Goal: Task Accomplishment & Management: Manage account settings

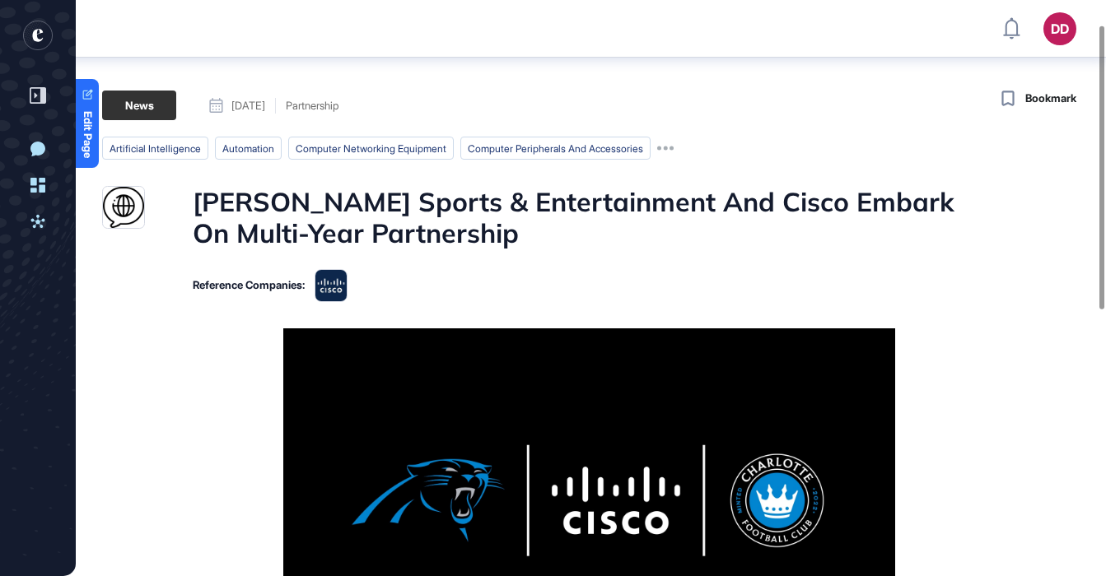
scroll to position [96, 0]
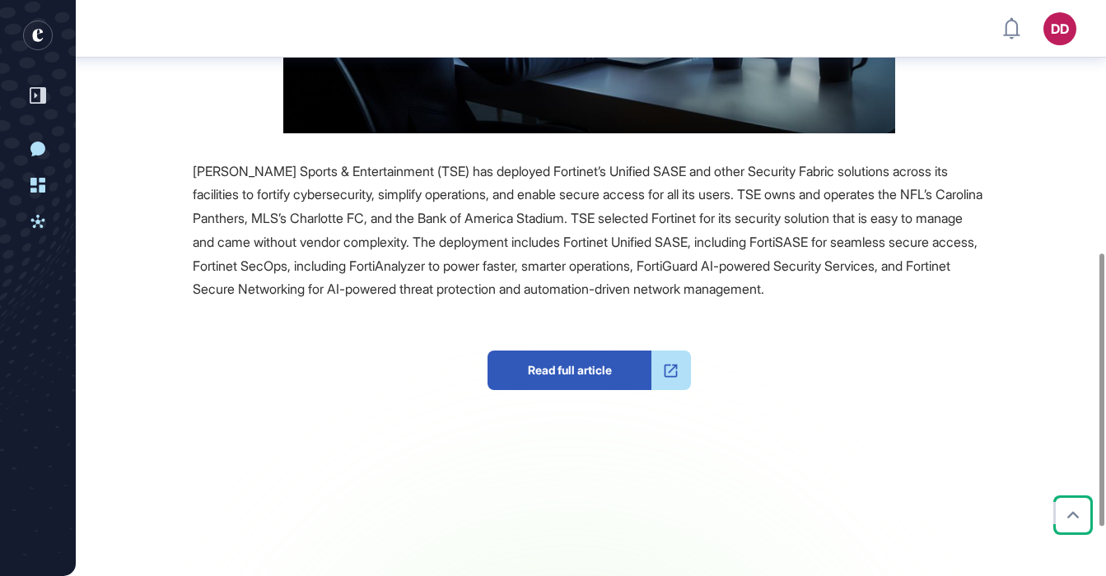
scroll to position [520, 0]
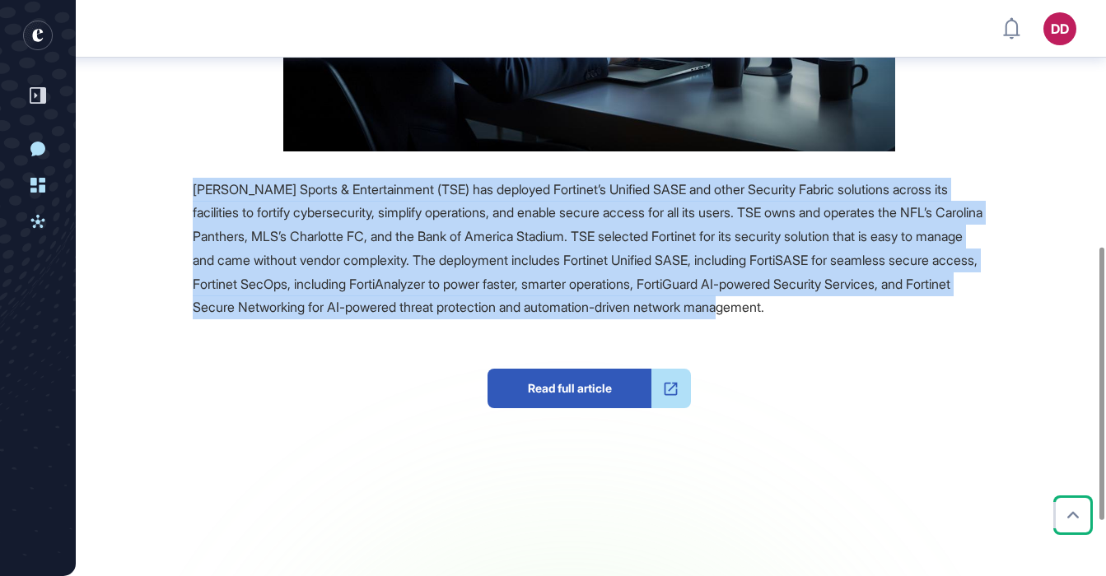
drag, startPoint x: 279, startPoint y: 334, endPoint x: 189, endPoint y: 192, distance: 167.7
click at [189, 192] on div "Source Reference Companies Tepper Sports & Entertainment (TSE) has deployed For…" at bounding box center [544, 215] width 884 height 814
copy span "Tepper Sports & Entertainment (TSE) has deployed Fortinet’s Unified SASE and ot…"
click at [404, 254] on span "Tepper Sports & Entertainment (TSE) has deployed Fortinet’s Unified SASE and ot…" at bounding box center [588, 248] width 790 height 135
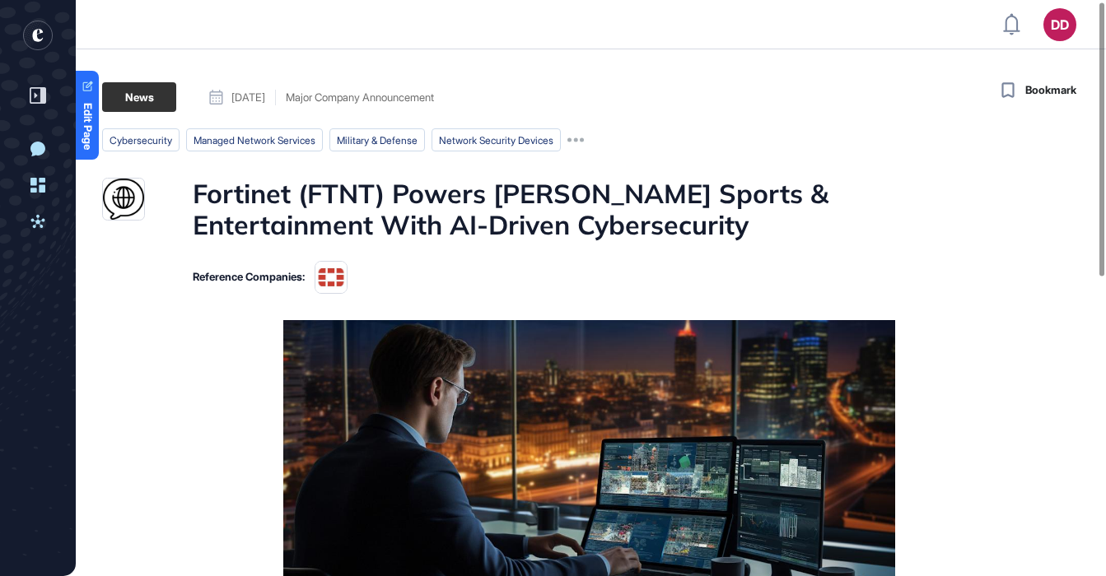
scroll to position [2, 0]
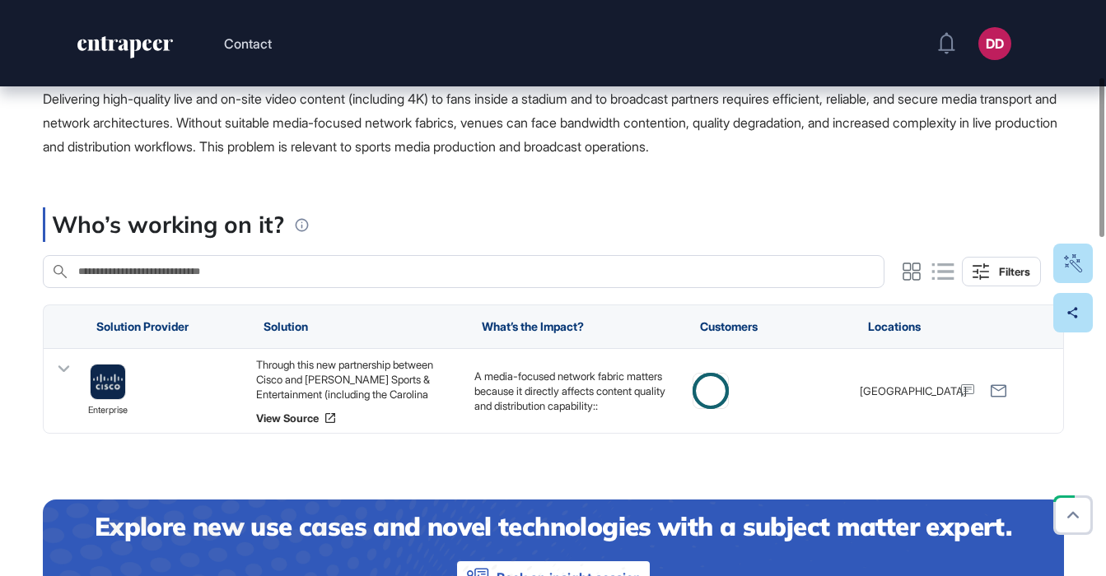
scroll to position [370, 0]
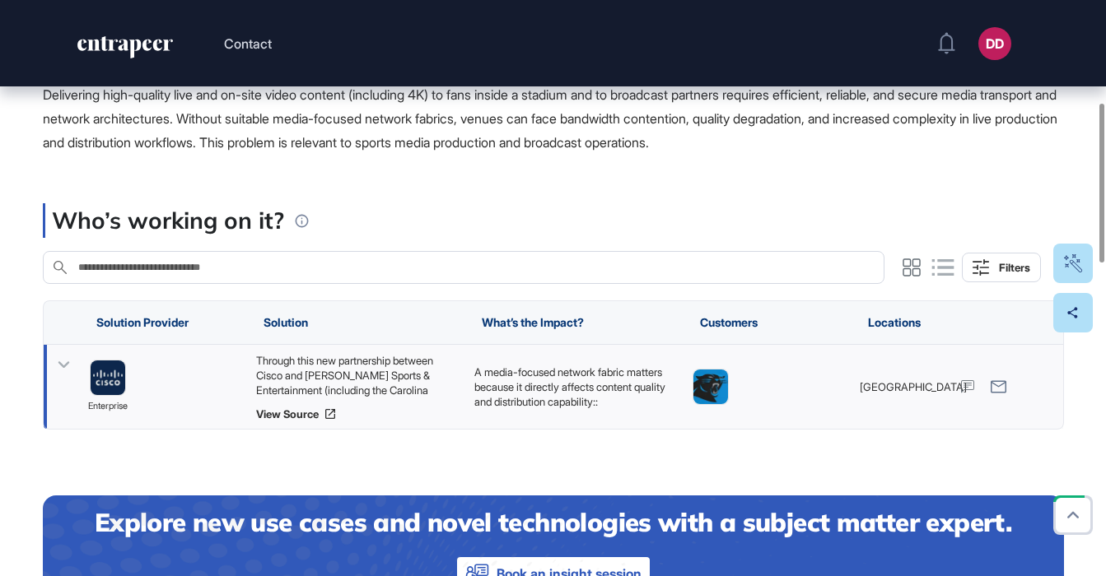
click at [64, 368] on icon at bounding box center [64, 365] width 12 height 7
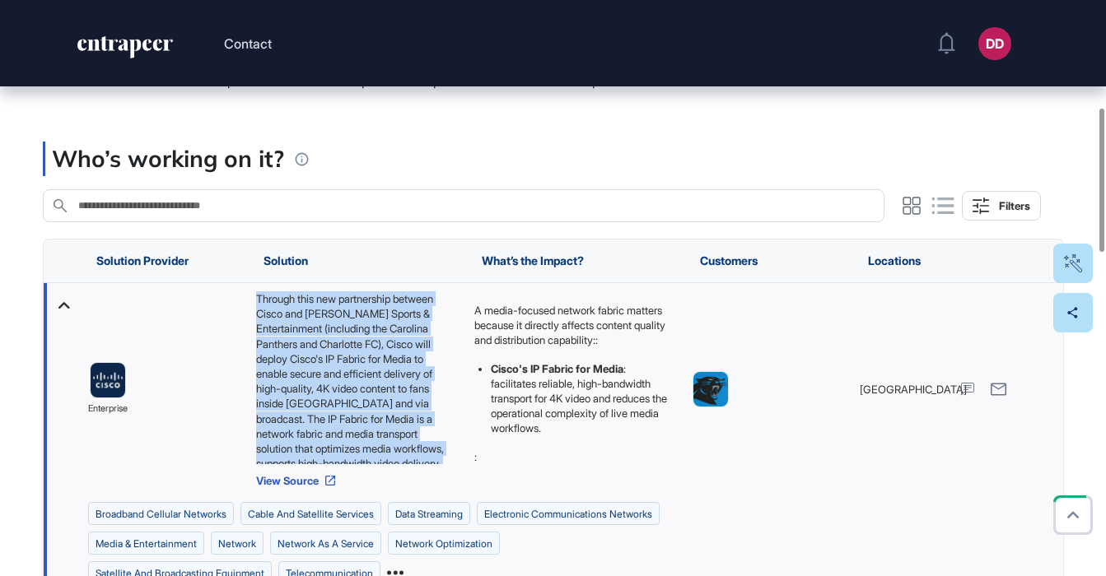
scroll to position [52, 0]
drag, startPoint x: 254, startPoint y: 296, endPoint x: 432, endPoint y: 461, distance: 242.4
click at [432, 461] on div "Through this new partnership between Cisco and Tepper Sports & Entertainment (i…" at bounding box center [356, 378] width 202 height 173
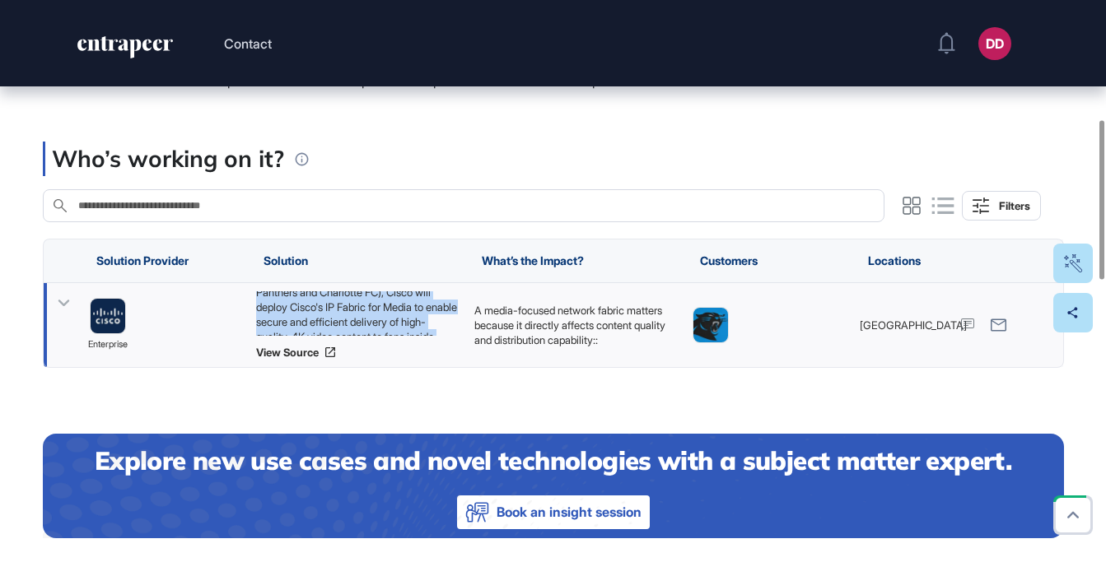
copy div "Through this new partnership between Cisco and Tepper Sports & Entertainment (i…"
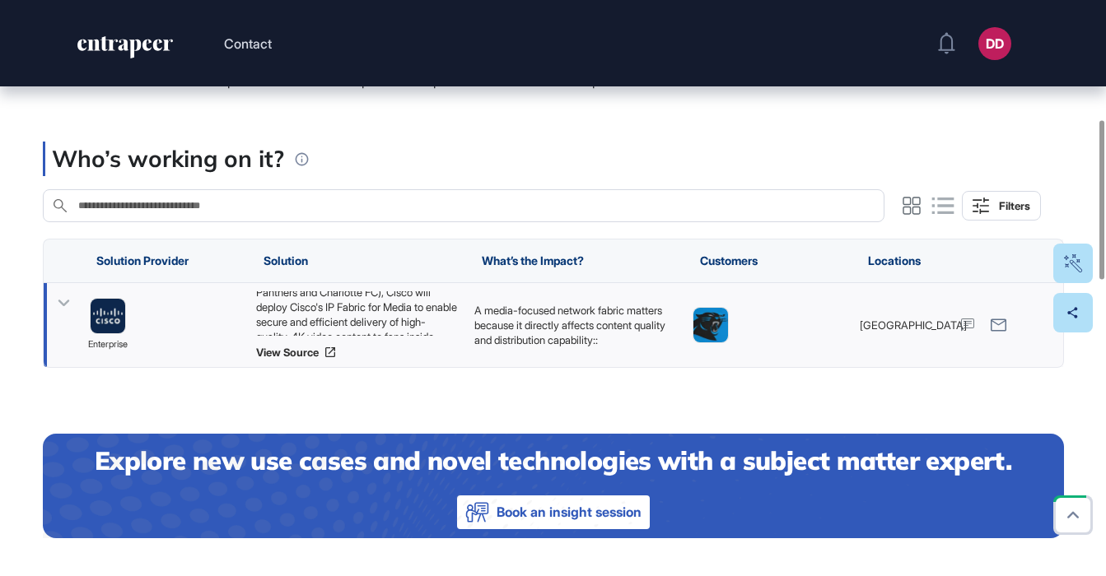
click at [66, 302] on icon at bounding box center [64, 304] width 12 height 7
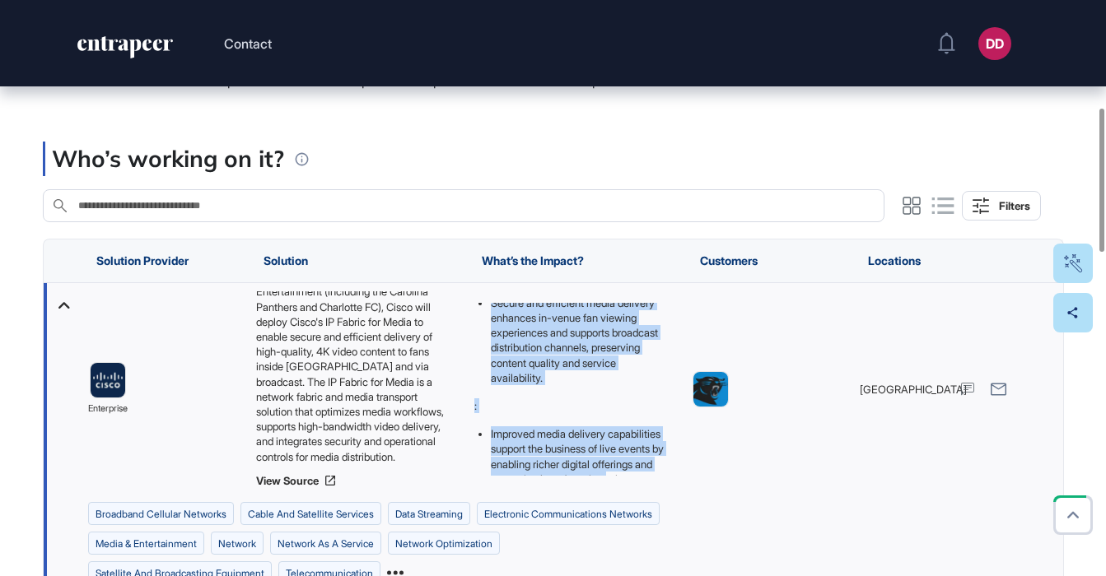
scroll to position [250, 0]
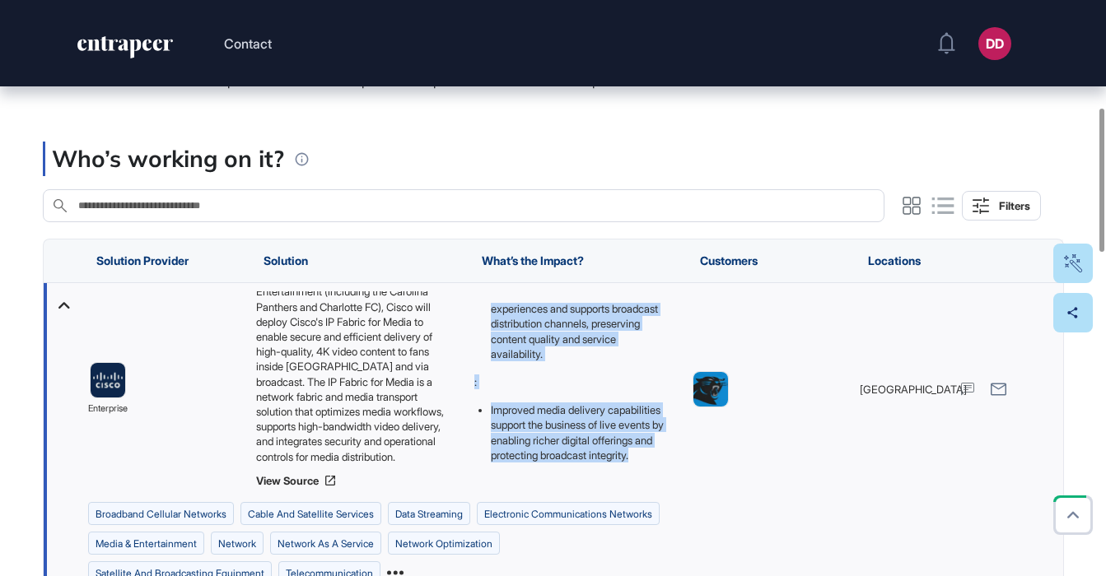
drag, startPoint x: 475, startPoint y: 309, endPoint x: 608, endPoint y: 467, distance: 206.3
click at [608, 467] on div "A media-focused network fabric matters because it directly affects content qual…" at bounding box center [574, 389] width 202 height 173
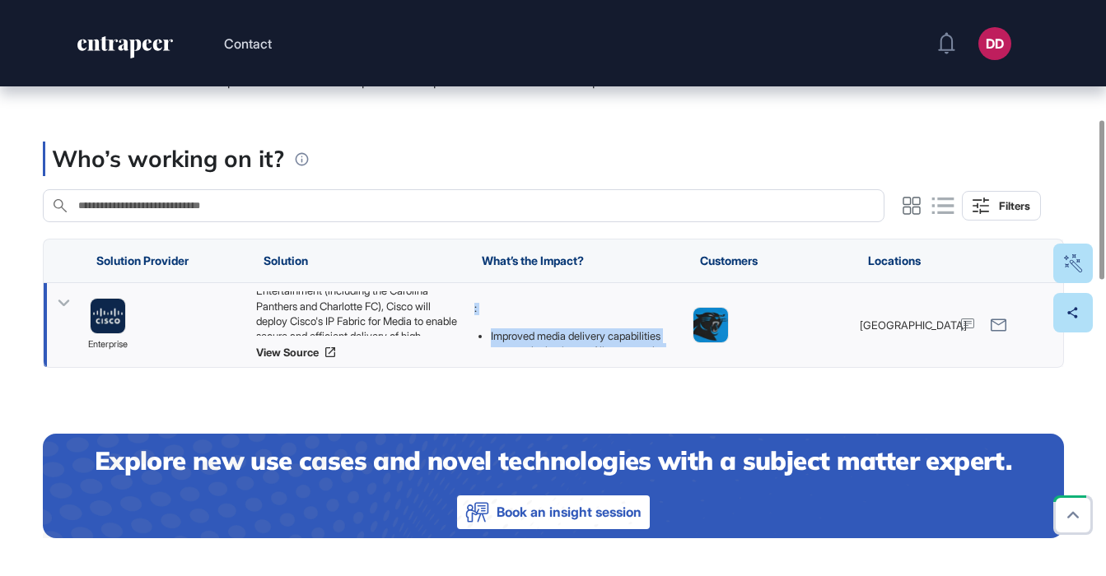
copy div "A media-focused network fabric matters because it directly affects content qual…"
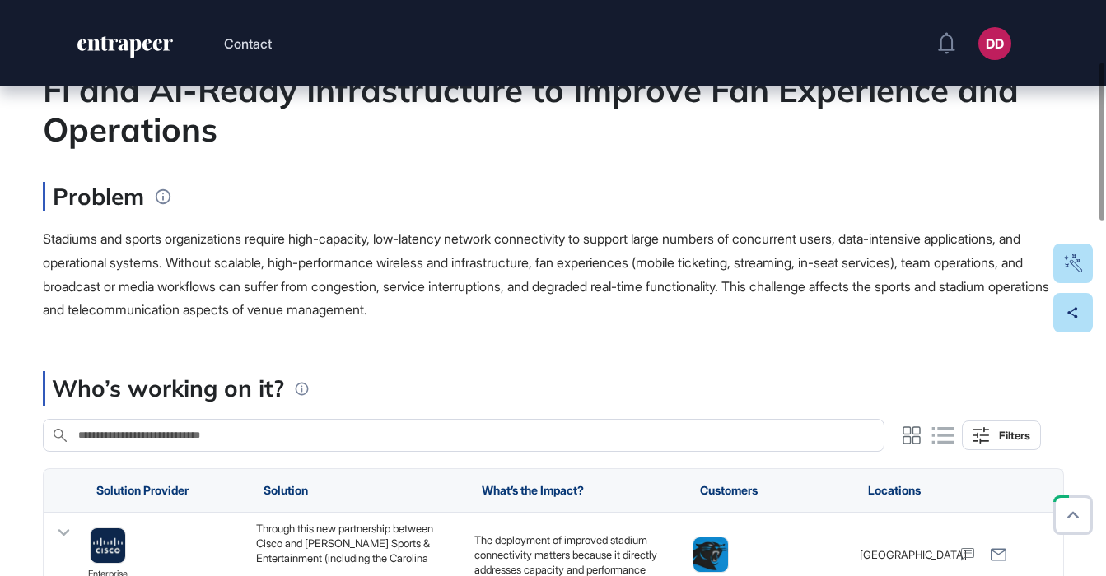
scroll to position [235, 0]
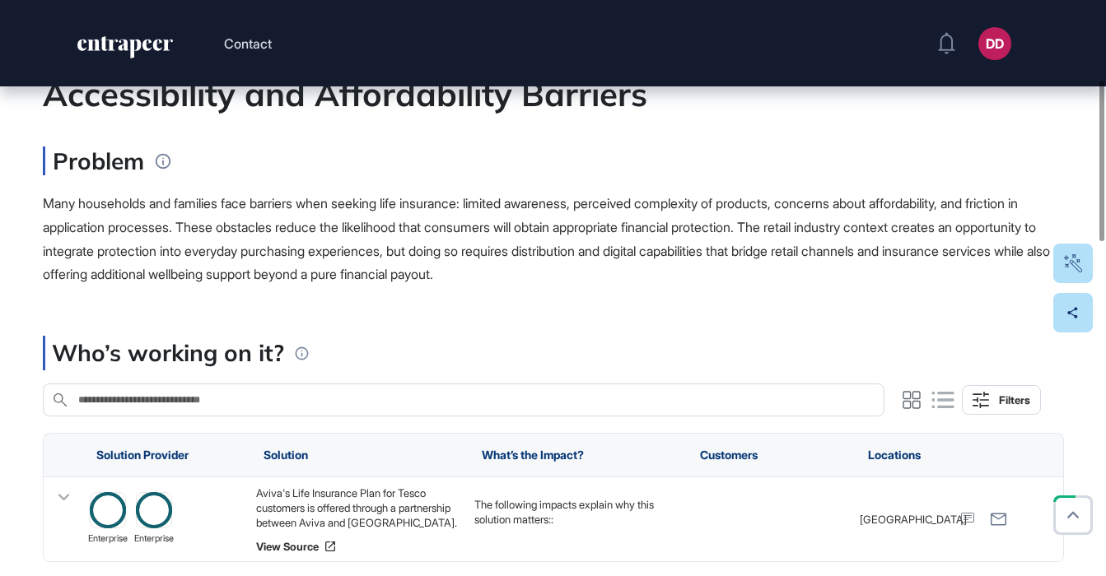
scroll to position [305, 0]
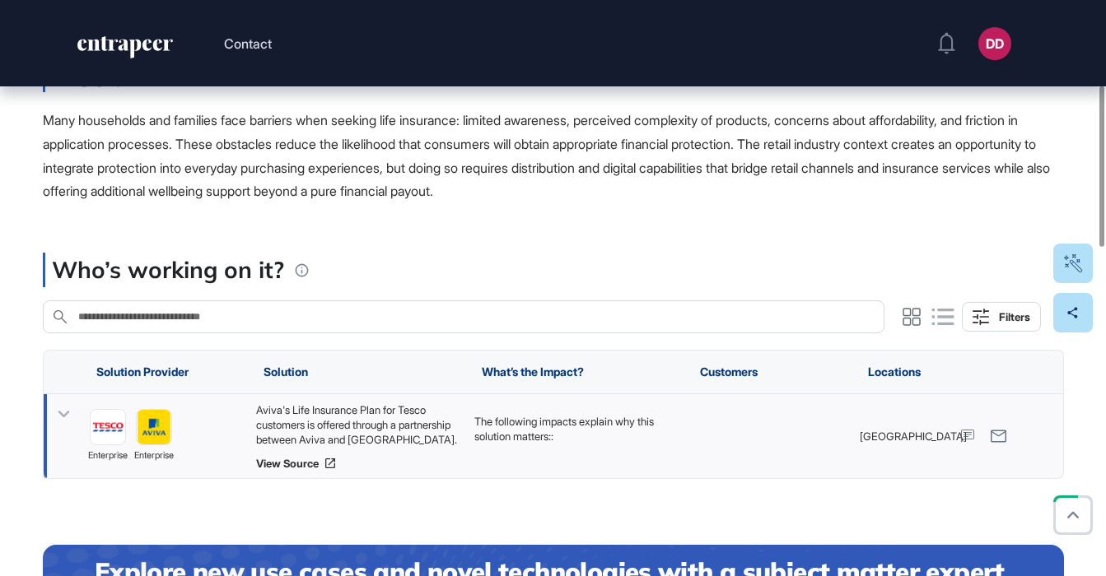
click at [61, 416] on icon at bounding box center [64, 414] width 12 height 7
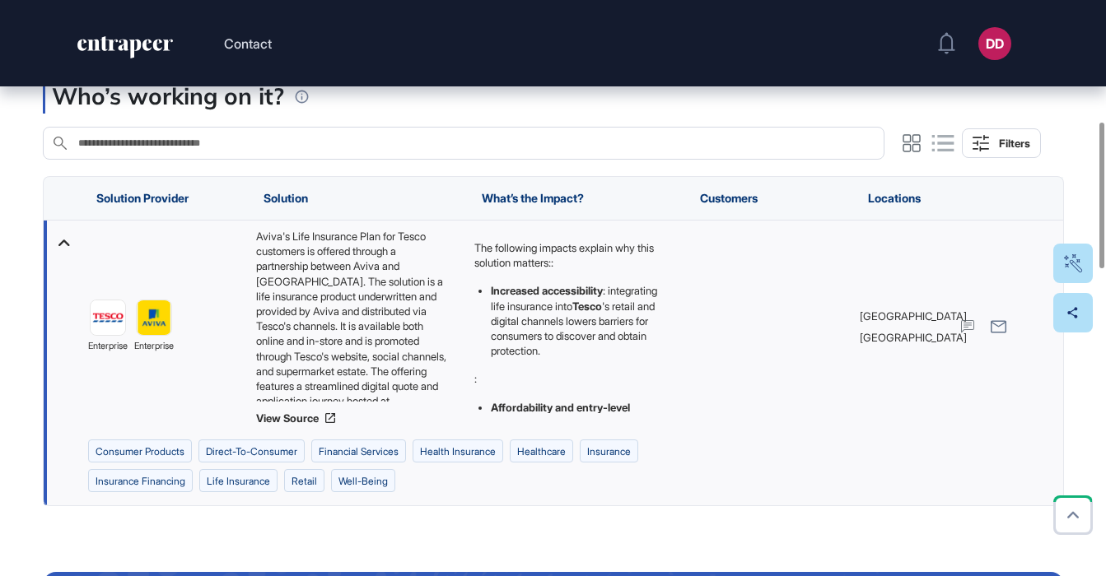
scroll to position [479, 0]
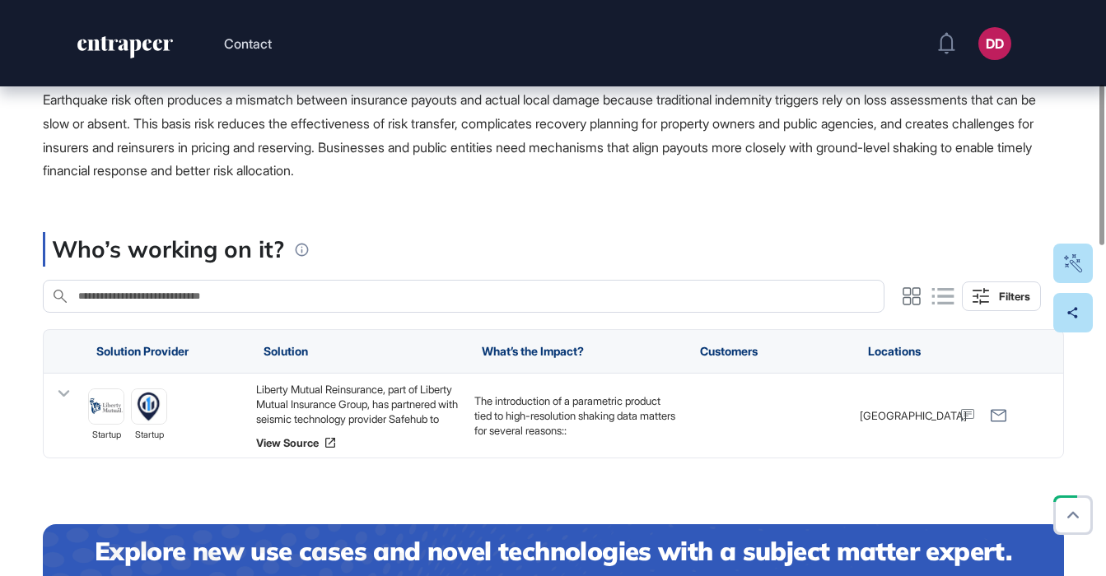
scroll to position [327, 0]
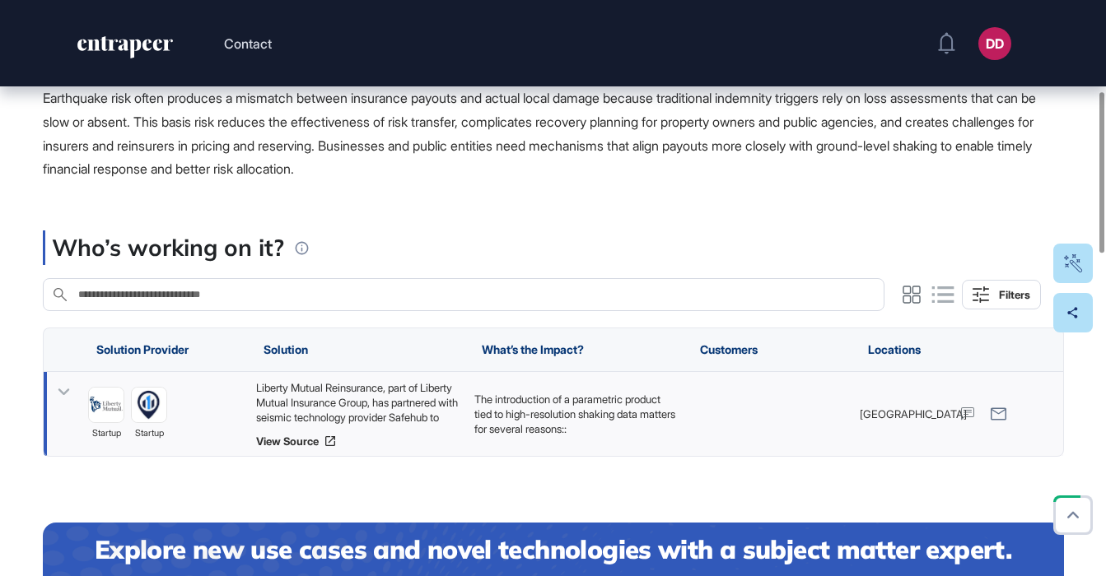
click at [60, 392] on icon at bounding box center [64, 392] width 12 height 7
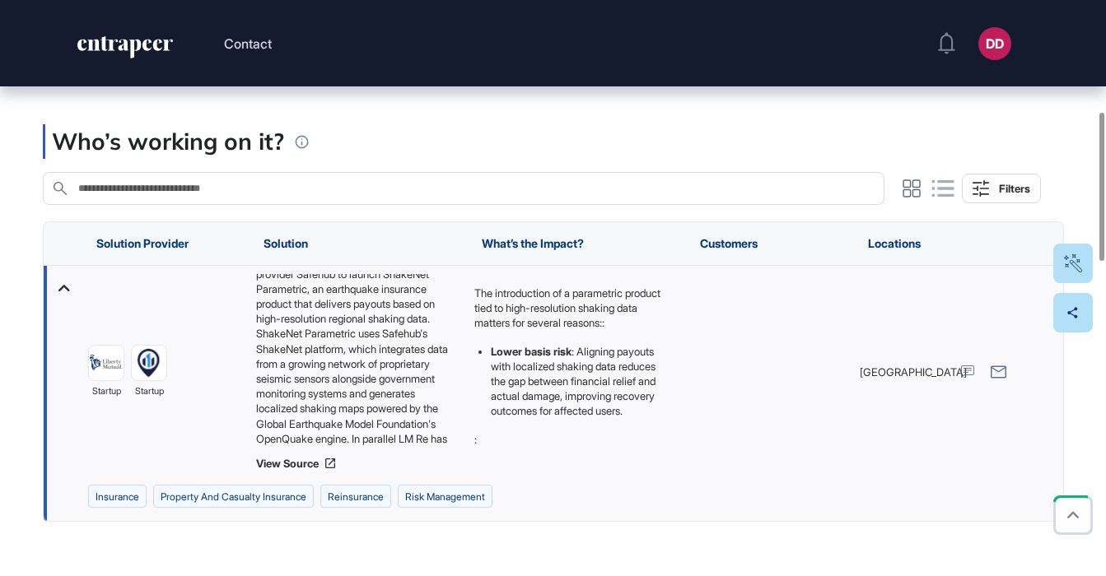
scroll to position [54, 0]
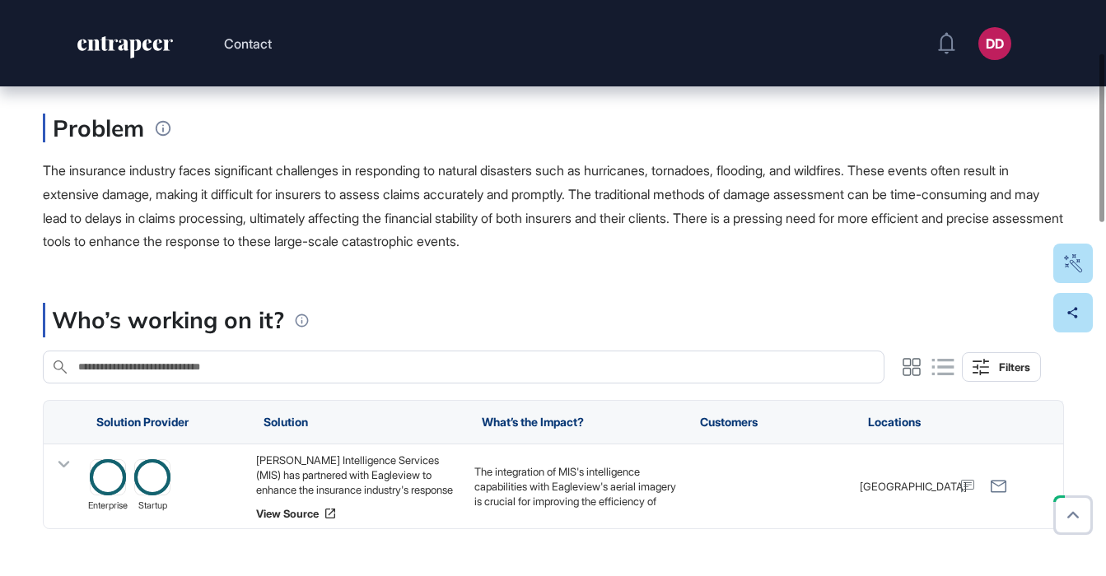
scroll to position [197, 0]
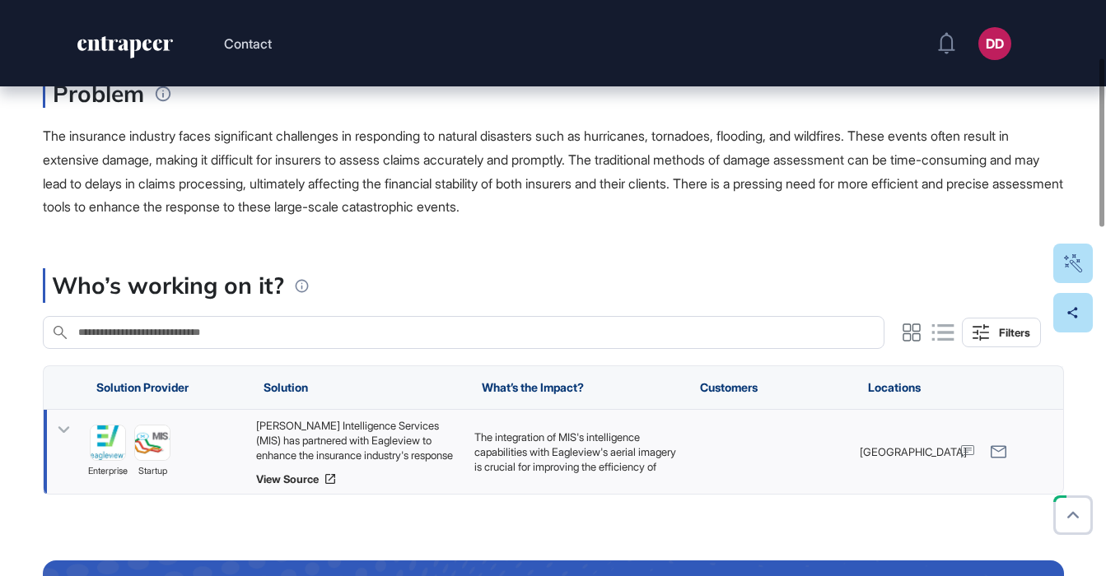
click at [55, 430] on icon at bounding box center [64, 430] width 24 height 24
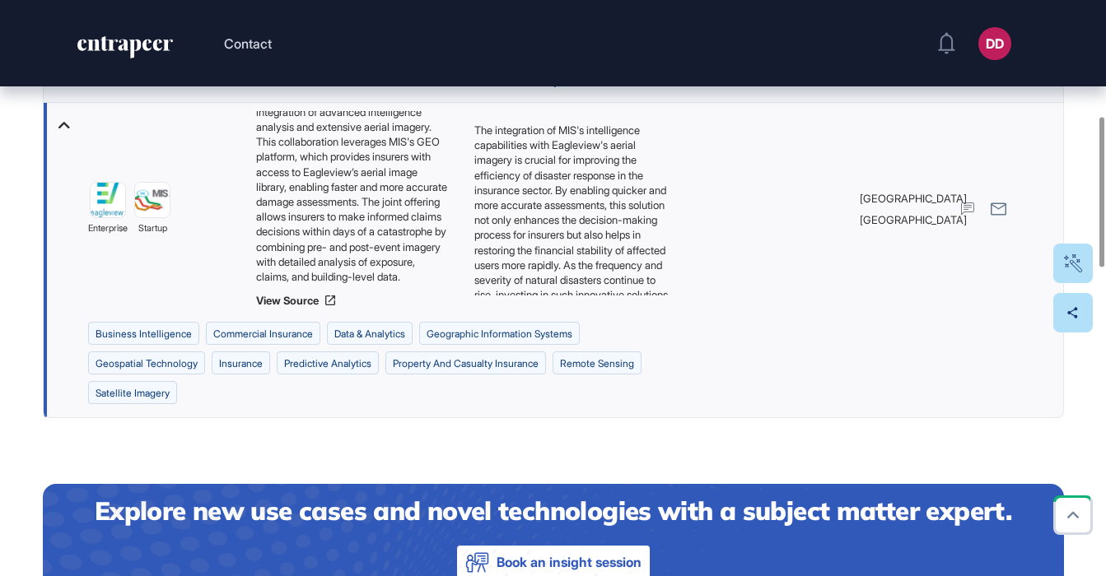
scroll to position [510, 0]
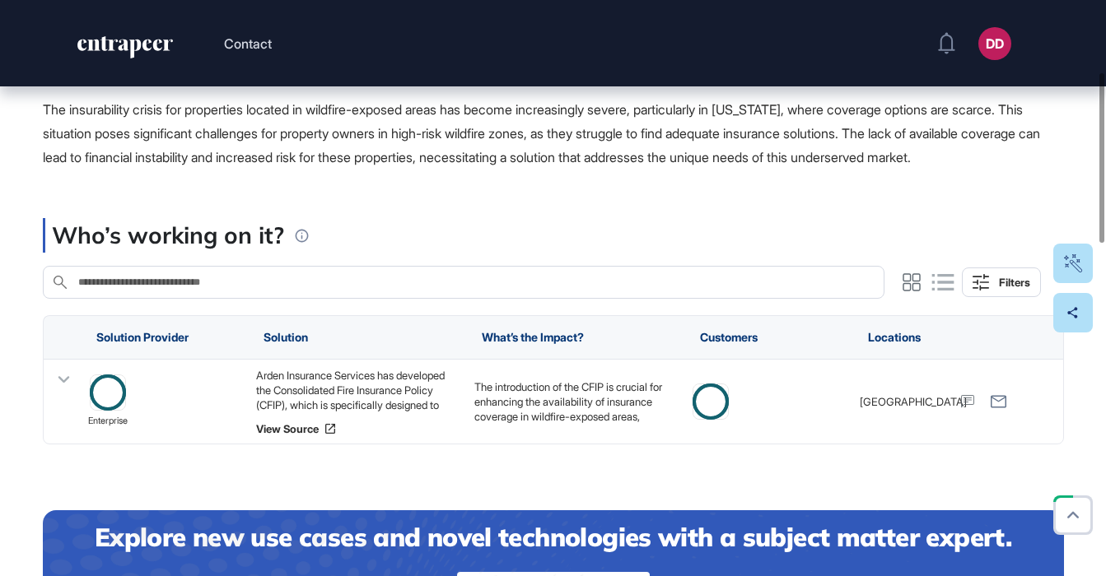
scroll to position [245, 0]
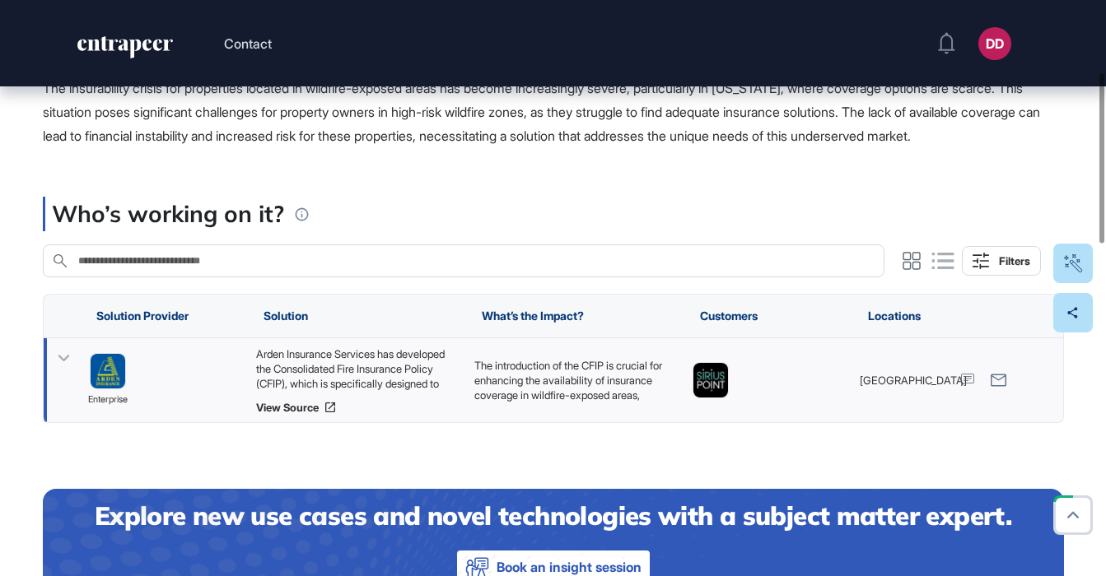
click at [63, 357] on icon at bounding box center [64, 359] width 24 height 24
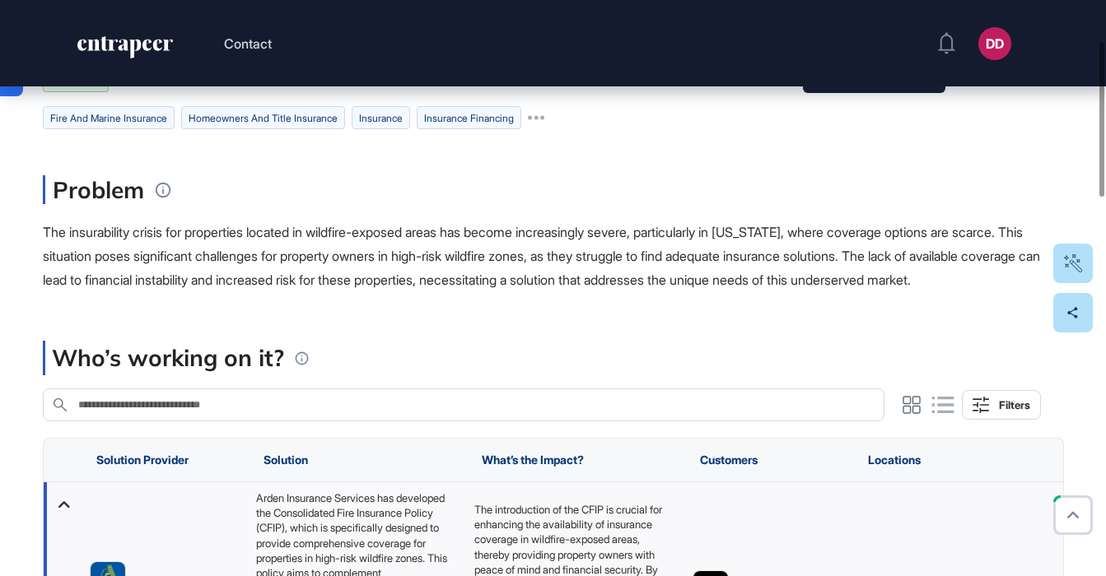
scroll to position [99, 0]
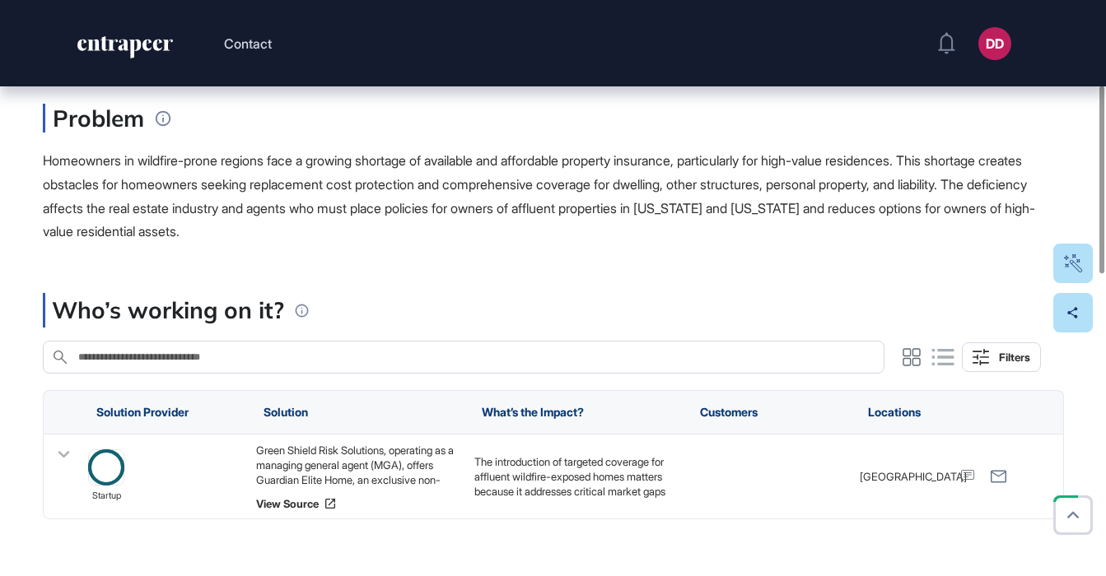
scroll to position [275, 0]
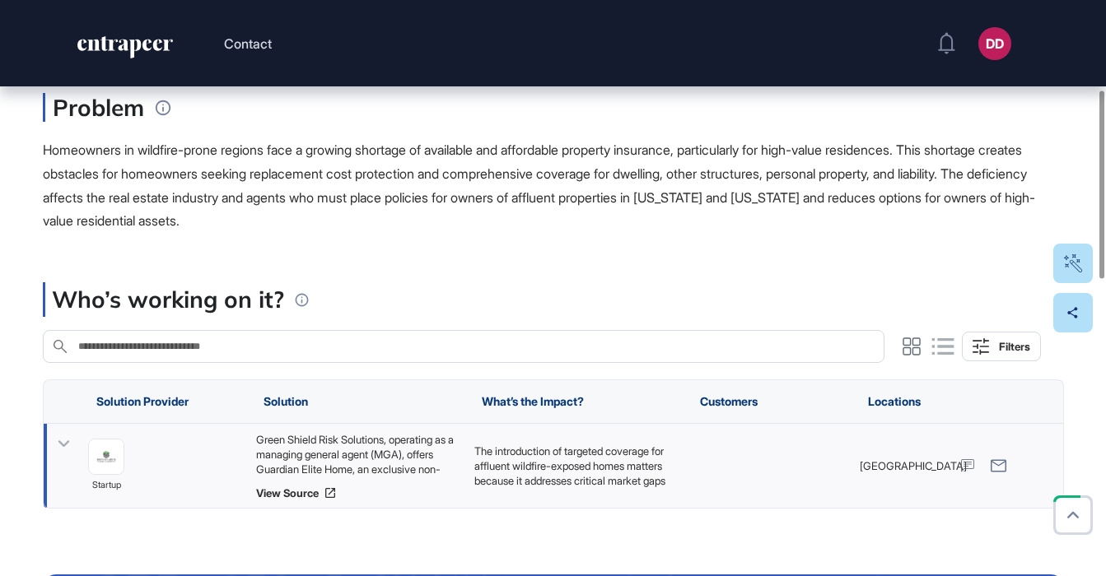
click at [65, 442] on icon at bounding box center [64, 444] width 24 height 24
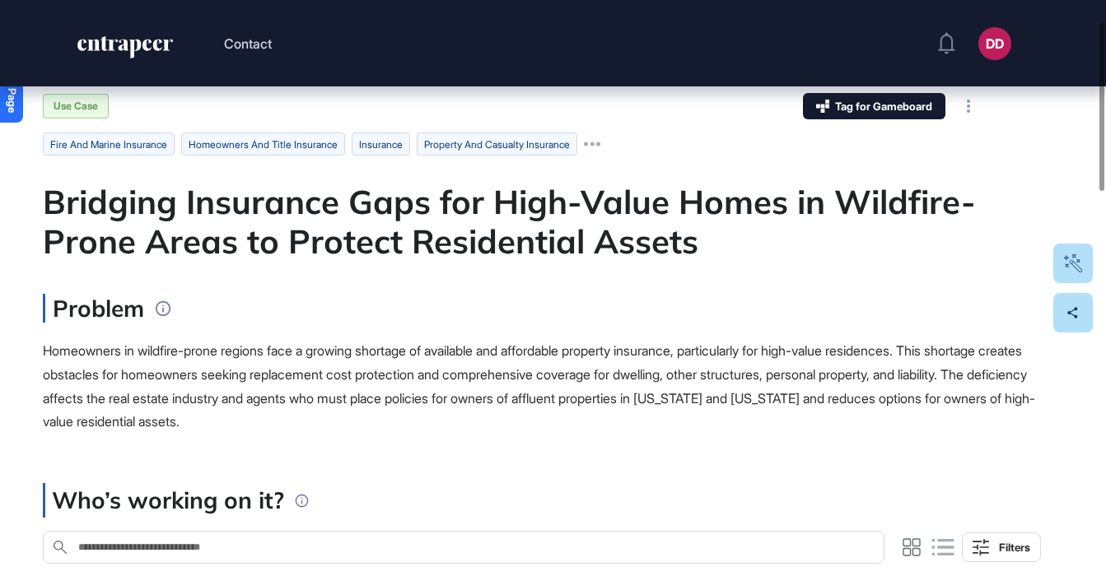
scroll to position [73, 0]
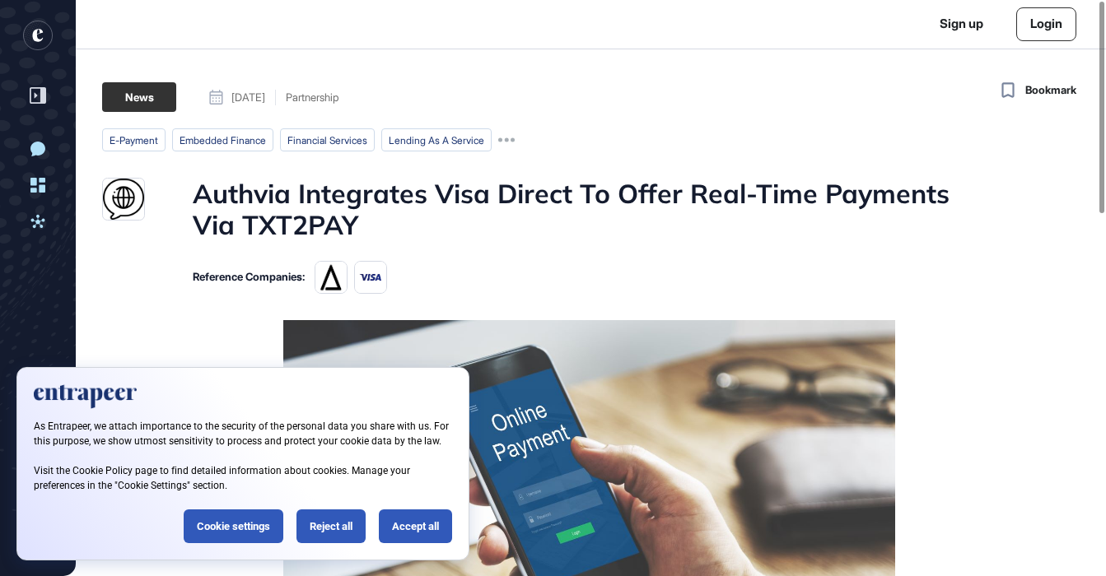
click at [1041, 31] on link "Login" at bounding box center [1046, 24] width 60 height 34
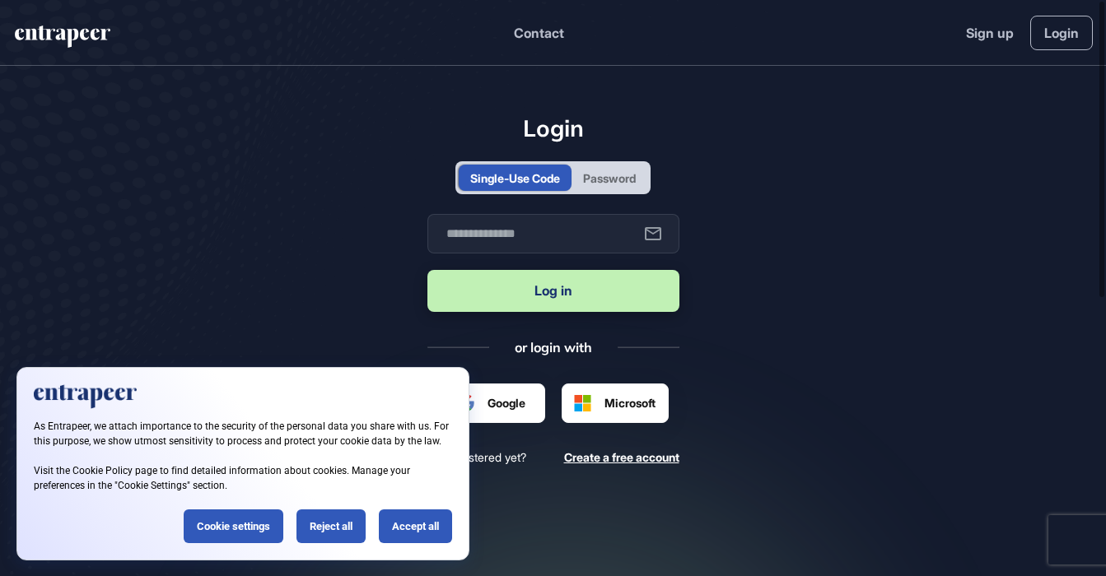
scroll to position [1, 1]
click at [524, 241] on input "text" at bounding box center [553, 234] width 252 height 40
type input "**********"
click at [539, 301] on button "Log in" at bounding box center [553, 291] width 252 height 42
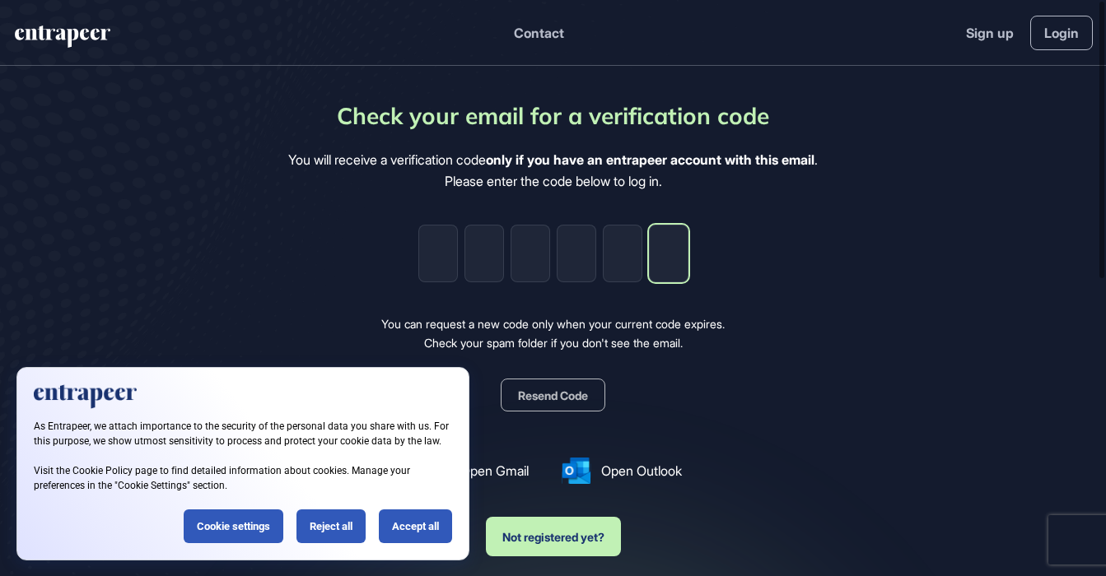
paste input "*"
type input "*"
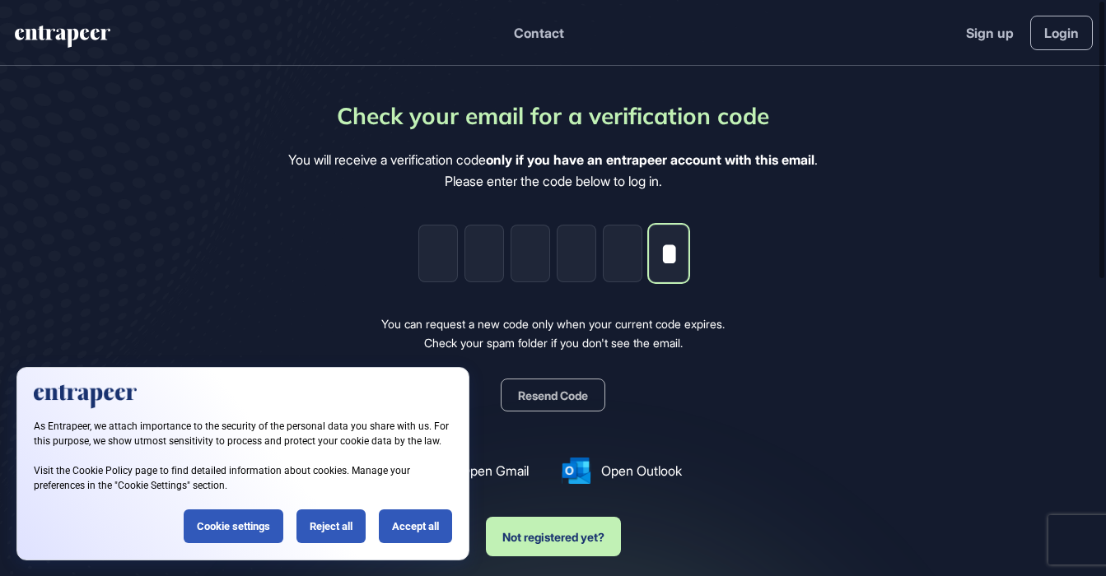
type input "*"
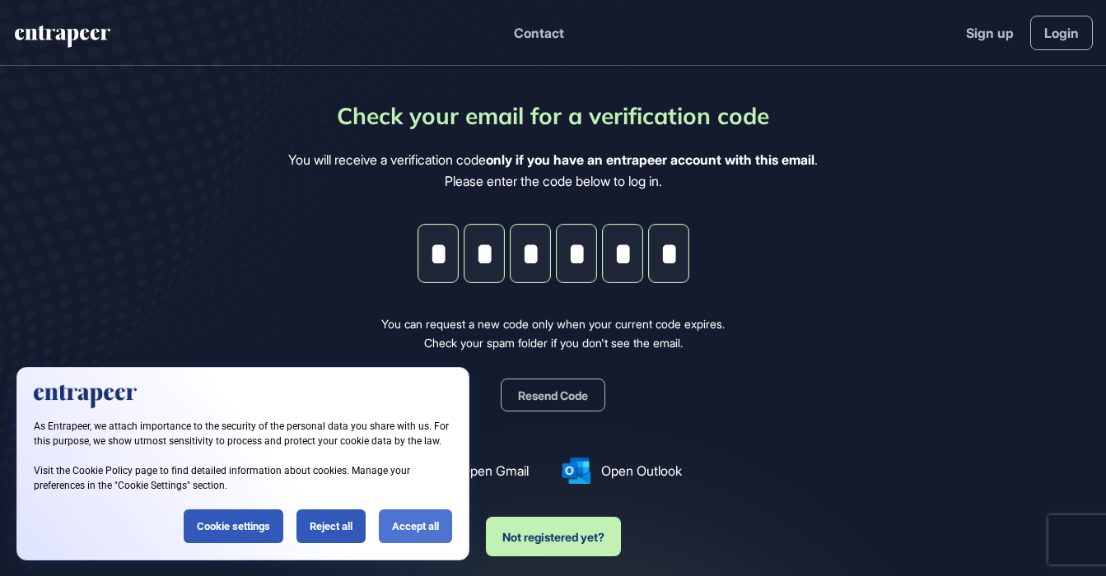
click at [410, 524] on div "Accept all" at bounding box center [415, 527] width 73 height 34
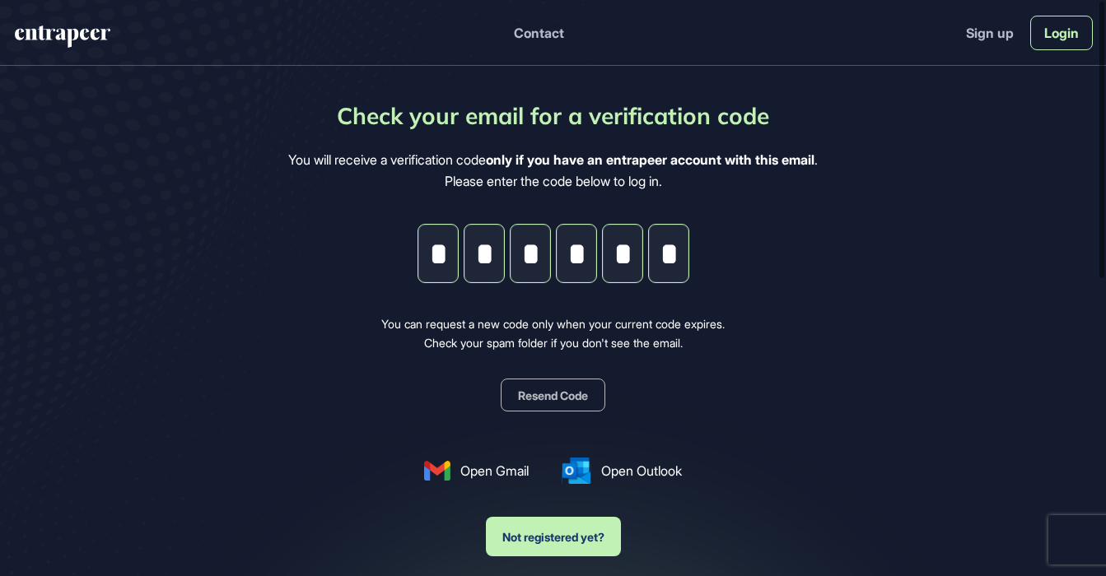
click at [1058, 35] on link "Login" at bounding box center [1061, 33] width 63 height 35
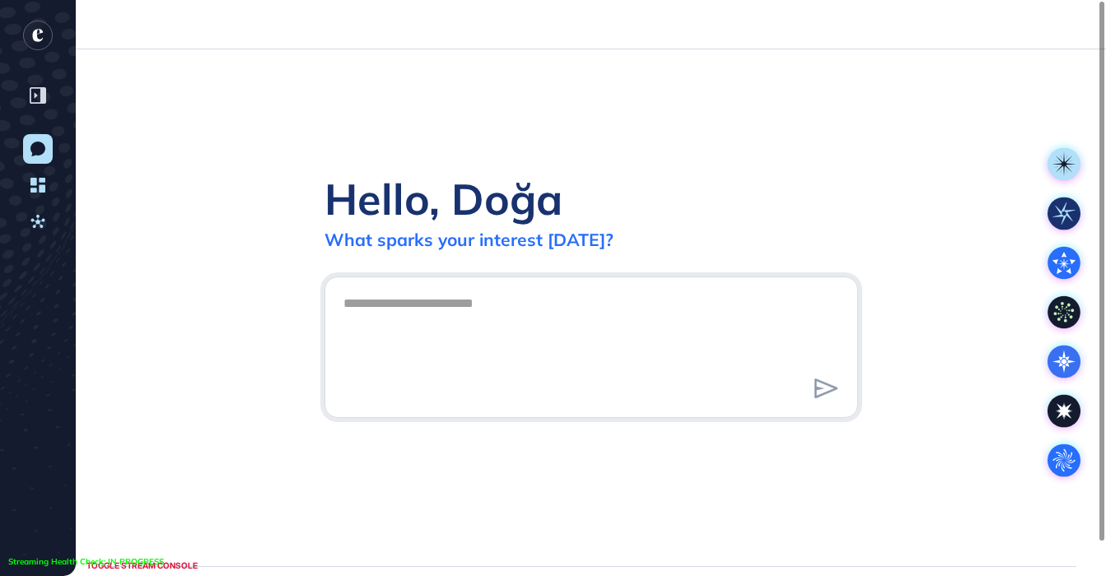
scroll to position [1, 1]
